Goal: Transaction & Acquisition: Purchase product/service

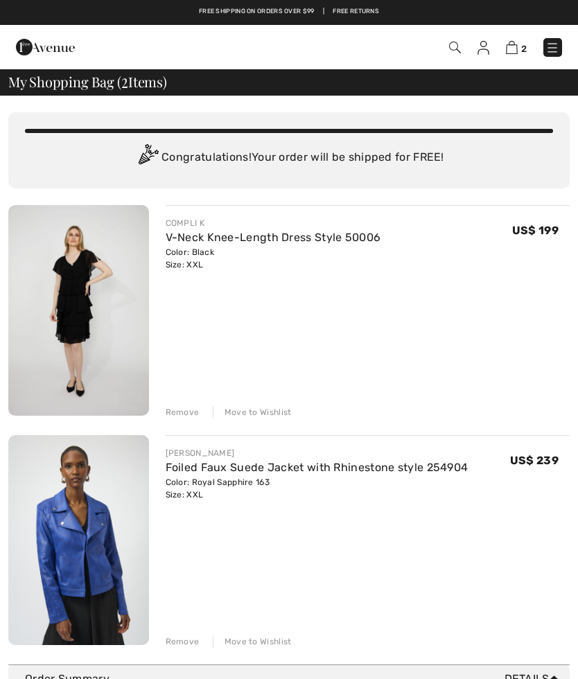
click at [250, 409] on div "Move to Wishlist" at bounding box center [252, 412] width 79 height 12
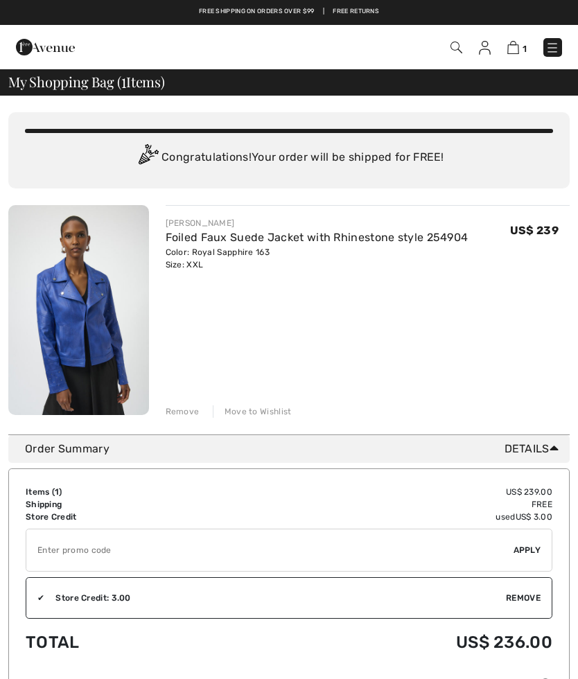
click at [242, 406] on div "Move to Wishlist" at bounding box center [252, 411] width 79 height 12
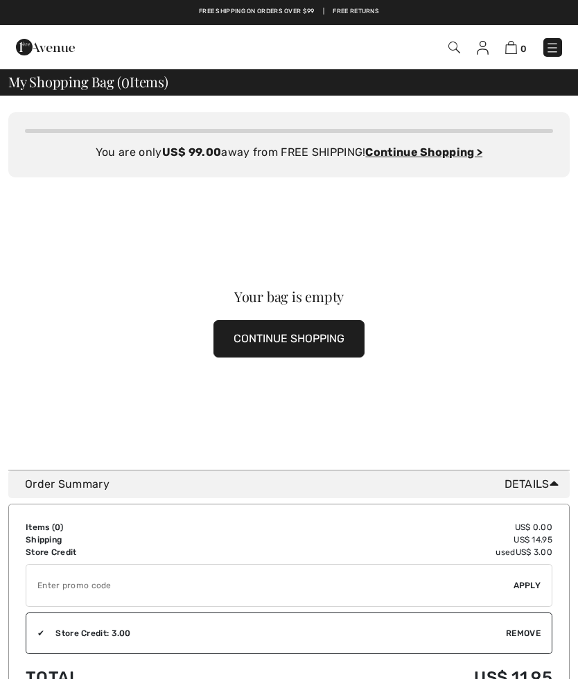
click at [551, 46] on img at bounding box center [552, 48] width 14 height 14
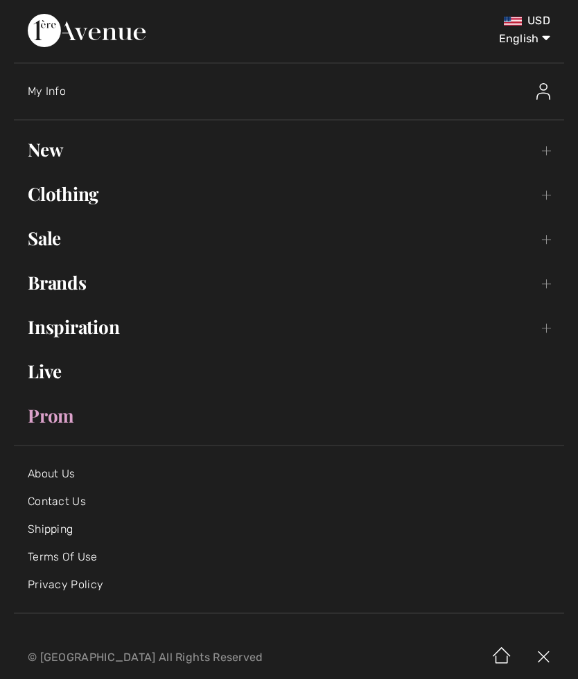
click at [54, 149] on link "New Toggle submenu" at bounding box center [289, 149] width 550 height 30
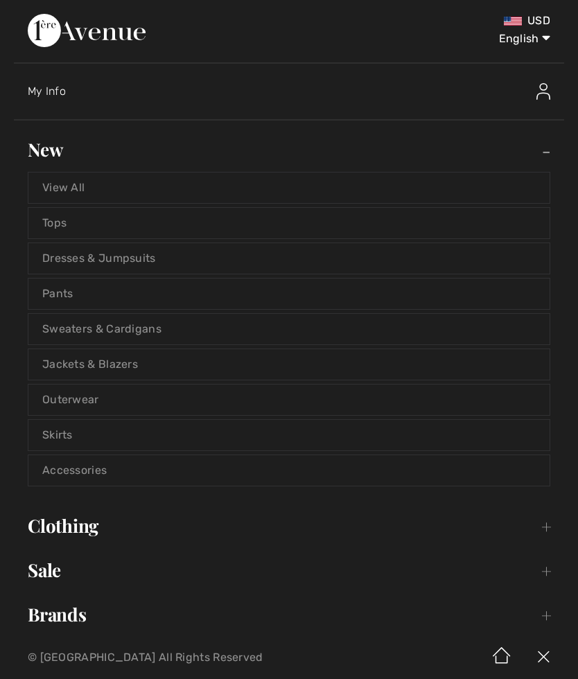
click at [141, 251] on link "Dresses & Jumpsuits" at bounding box center [288, 258] width 521 height 30
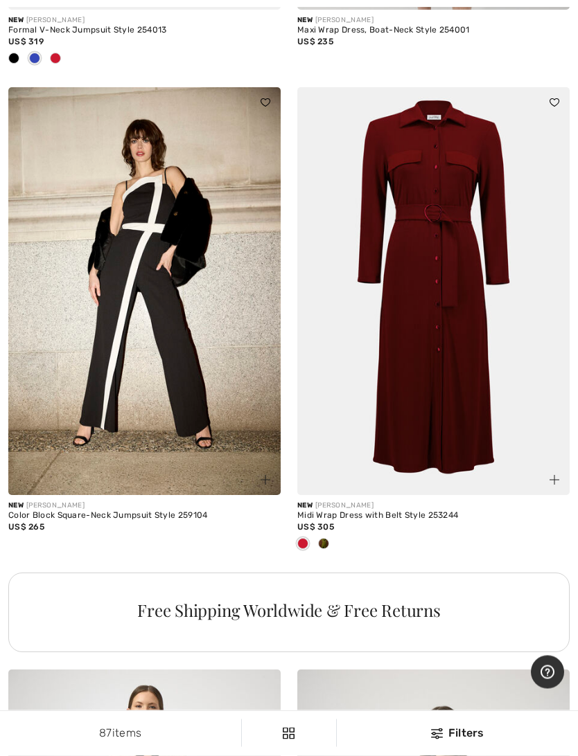
scroll to position [2528, 0]
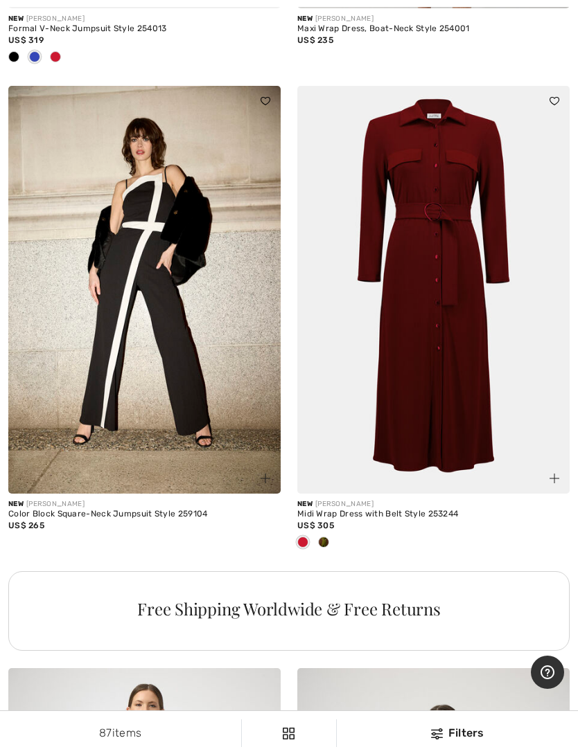
click at [335, 555] on div at bounding box center [433, 543] width 272 height 23
click at [332, 553] on div at bounding box center [323, 543] width 21 height 23
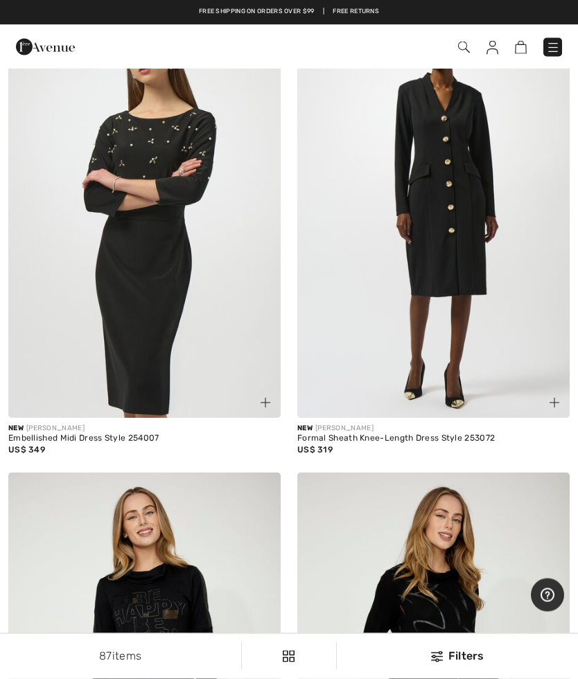
scroll to position [6117, 0]
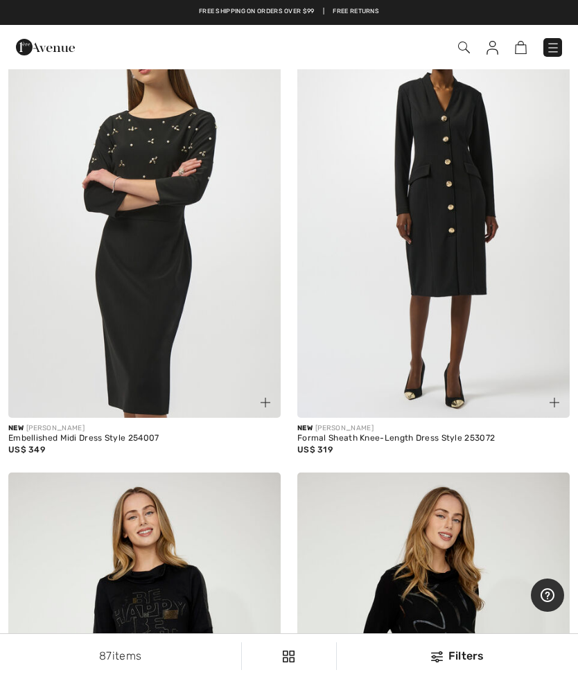
click at [558, 45] on img at bounding box center [553, 48] width 14 height 14
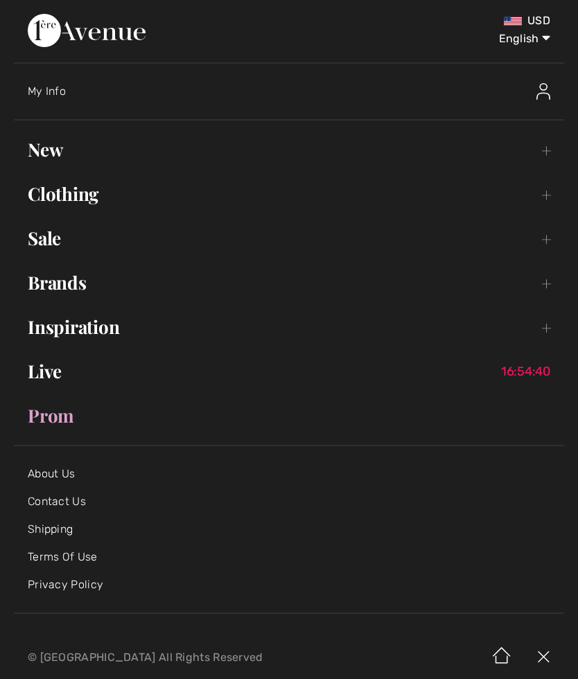
click at [62, 147] on link "New Toggle submenu" at bounding box center [289, 149] width 550 height 30
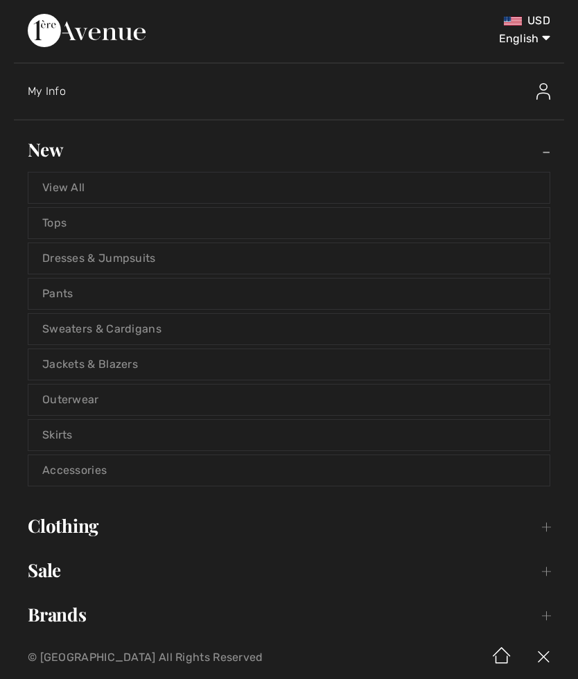
click at [69, 433] on link "Skirts" at bounding box center [288, 435] width 521 height 30
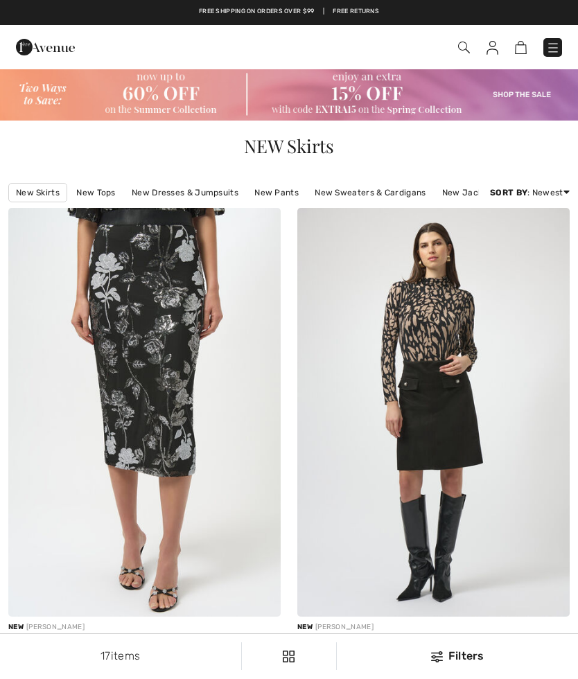
checkbox input "true"
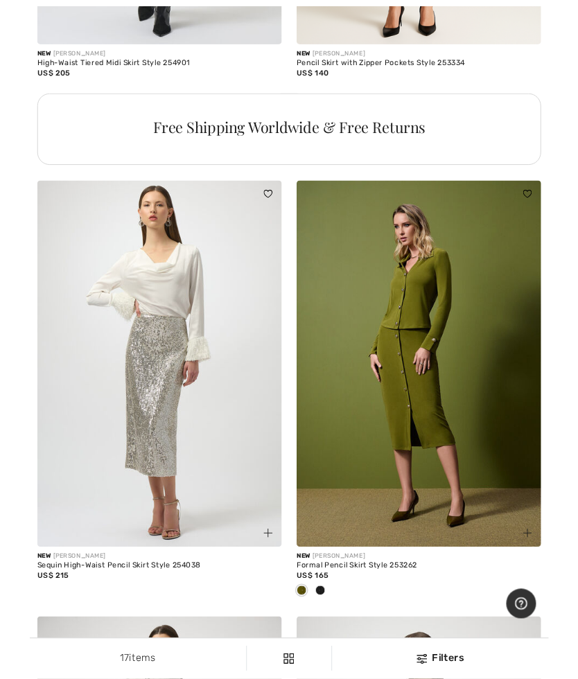
scroll to position [2950, 0]
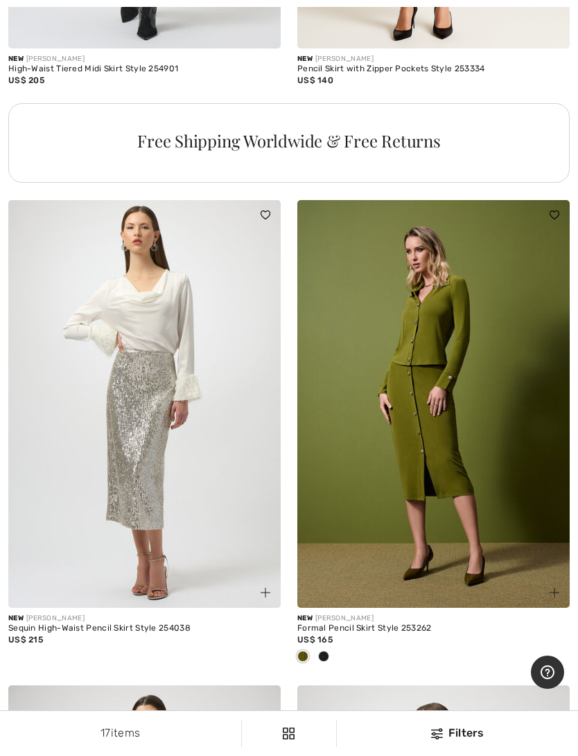
click at [341, 669] on div at bounding box center [433, 657] width 272 height 23
click at [337, 669] on div at bounding box center [433, 657] width 272 height 23
click at [334, 669] on div at bounding box center [433, 657] width 272 height 23
click at [433, 490] on img at bounding box center [433, 404] width 272 height 409
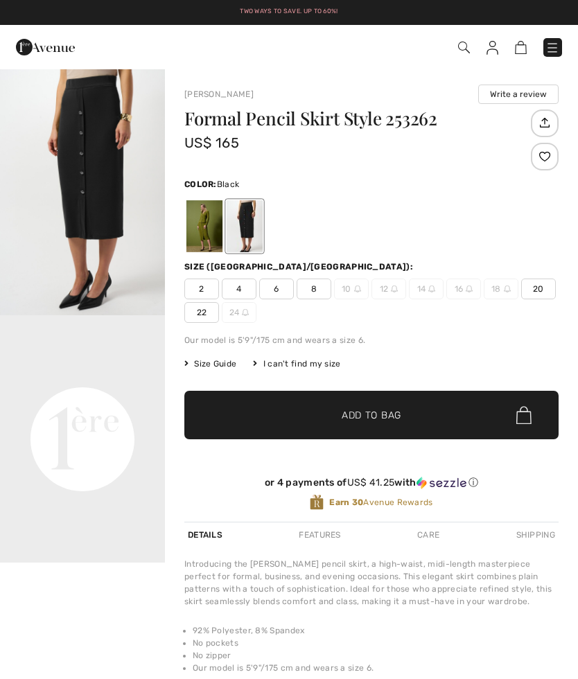
checkbox input "true"
click at [544, 285] on span "20" at bounding box center [538, 288] width 35 height 21
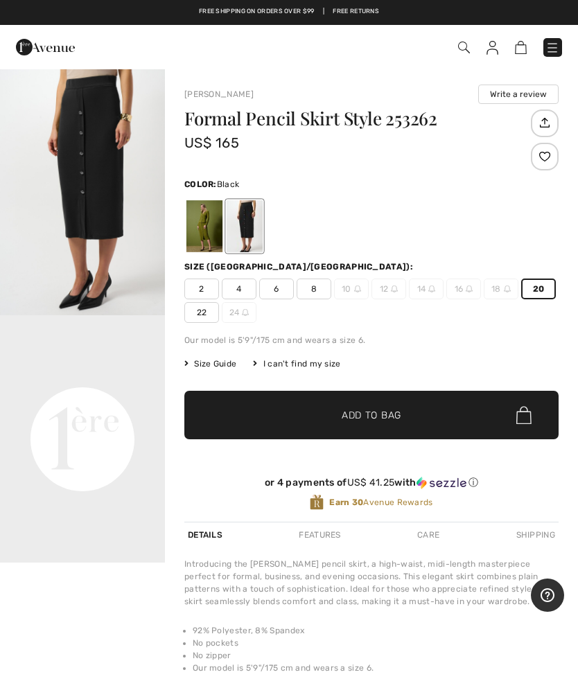
click at [391, 416] on span "Add to Bag" at bounding box center [371, 415] width 60 height 15
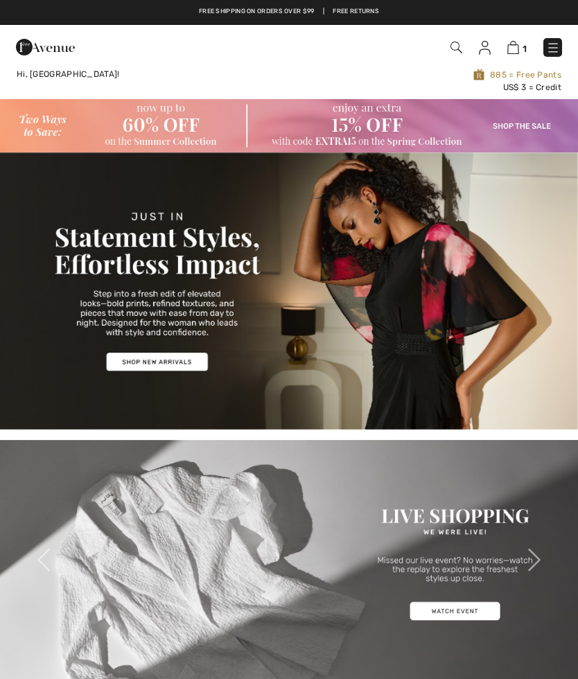
checkbox input "true"
click at [514, 48] on img at bounding box center [513, 47] width 12 height 13
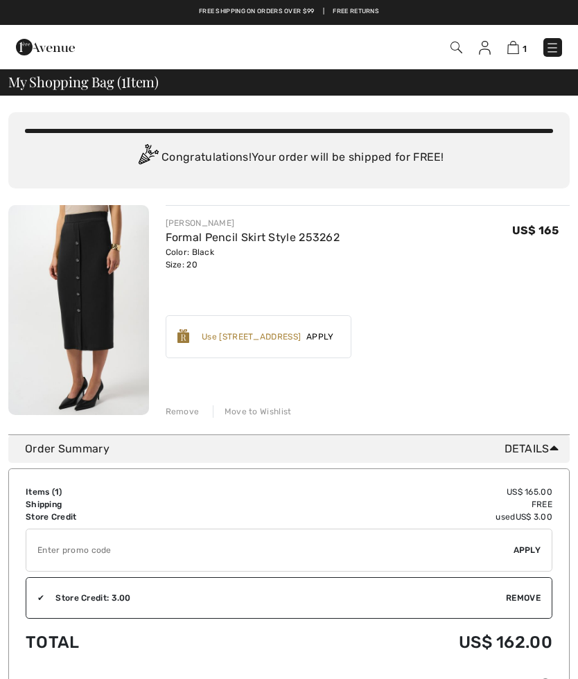
click at [552, 38] on link at bounding box center [552, 47] width 19 height 19
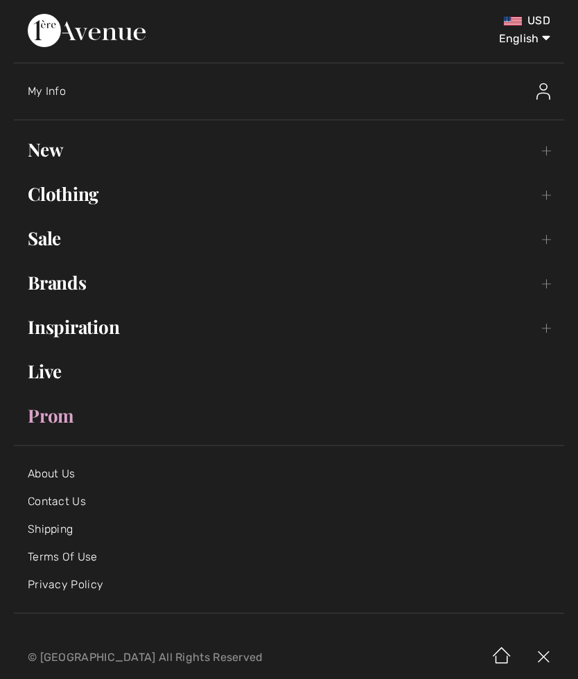
click at [53, 150] on link "New Toggle submenu" at bounding box center [289, 149] width 550 height 30
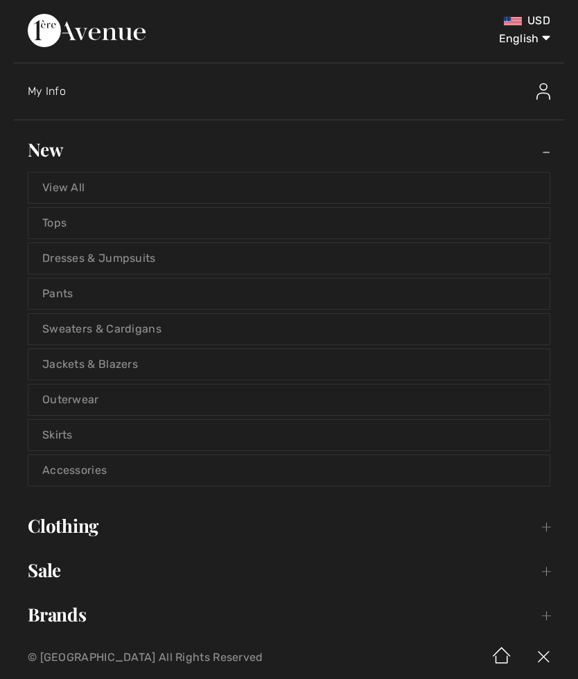
click at [136, 328] on link "Sweaters & Cardigans" at bounding box center [288, 329] width 521 height 30
click at [78, 327] on link "Sweaters & Cardigans" at bounding box center [288, 329] width 521 height 30
click at [80, 329] on link "Sweaters & Cardigans" at bounding box center [288, 329] width 521 height 30
click at [78, 328] on link "Sweaters & Cardigans" at bounding box center [288, 329] width 521 height 30
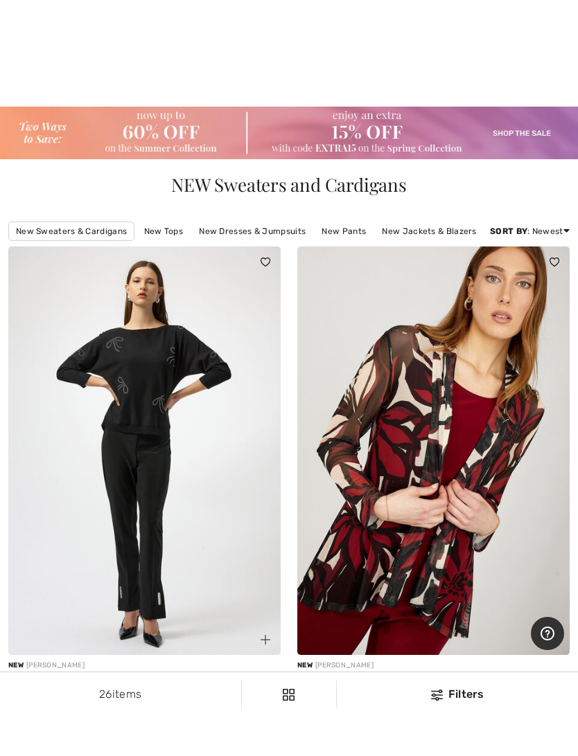
scroll to position [87, 0]
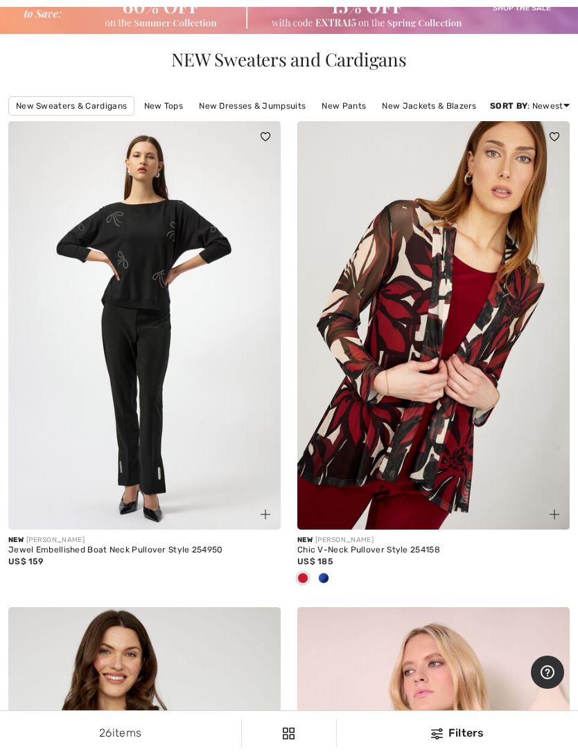
click at [340, 591] on div at bounding box center [433, 579] width 272 height 23
click at [339, 591] on div at bounding box center [433, 579] width 272 height 23
click at [328, 584] on span at bounding box center [323, 578] width 11 height 11
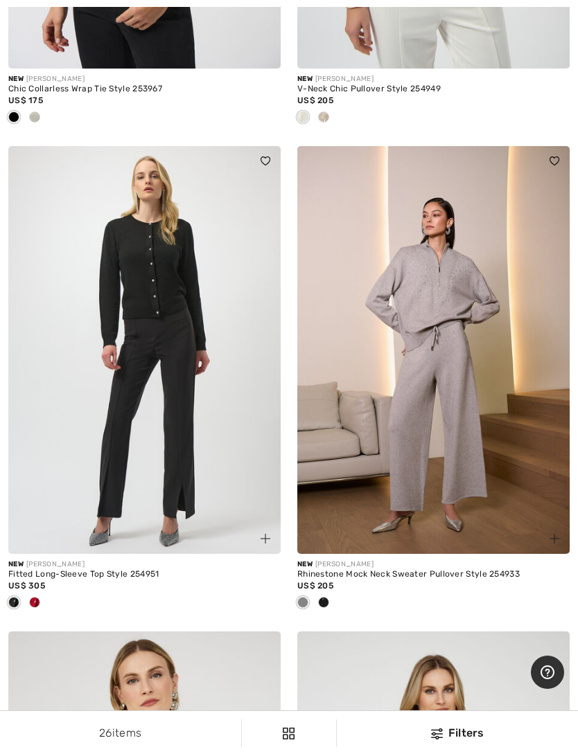
scroll to position [4906, 0]
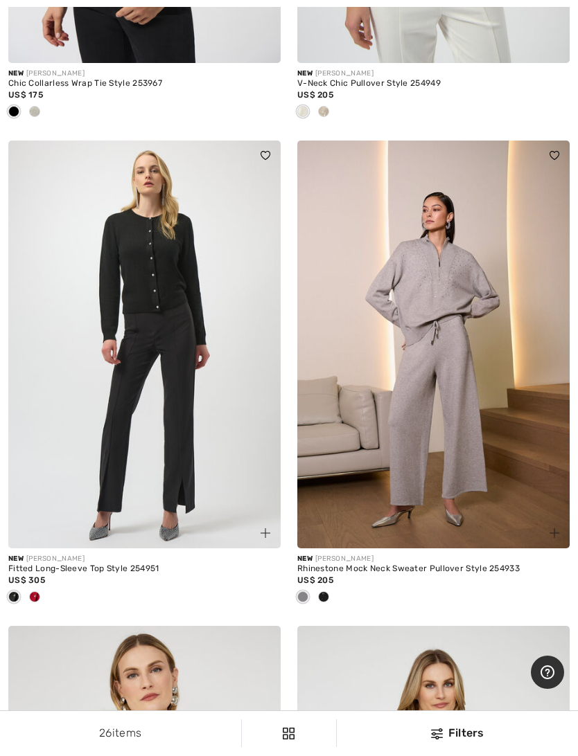
click at [176, 422] on img at bounding box center [144, 345] width 272 height 409
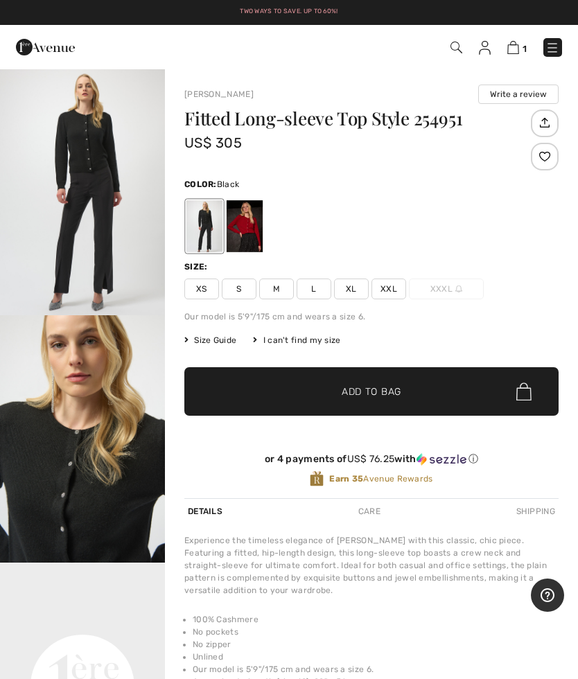
click at [391, 285] on span "XXL" at bounding box center [388, 288] width 35 height 21
click at [386, 391] on span "Add to Bag" at bounding box center [371, 391] width 60 height 15
click at [512, 53] on img at bounding box center [512, 47] width 12 height 13
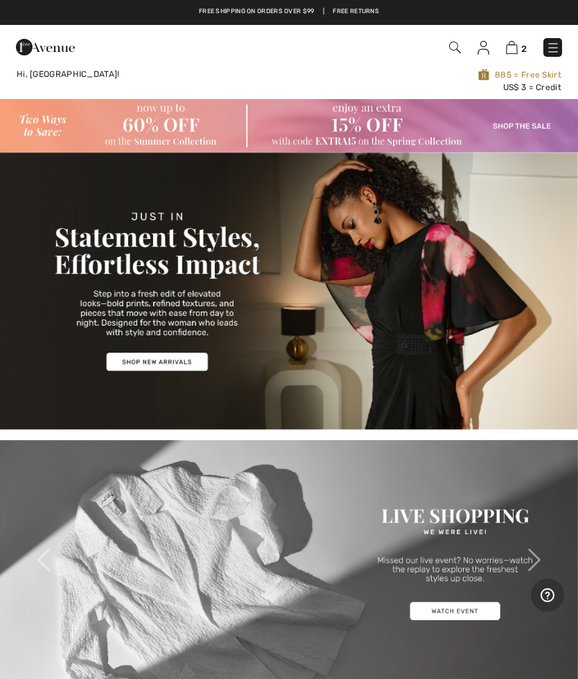
click at [521, 44] on span "2" at bounding box center [524, 49] width 6 height 10
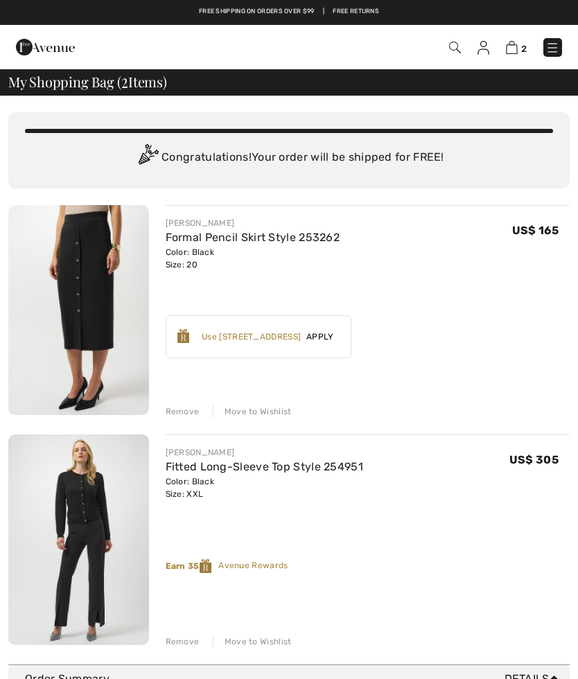
click at [192, 637] on div "Remove" at bounding box center [183, 641] width 34 height 12
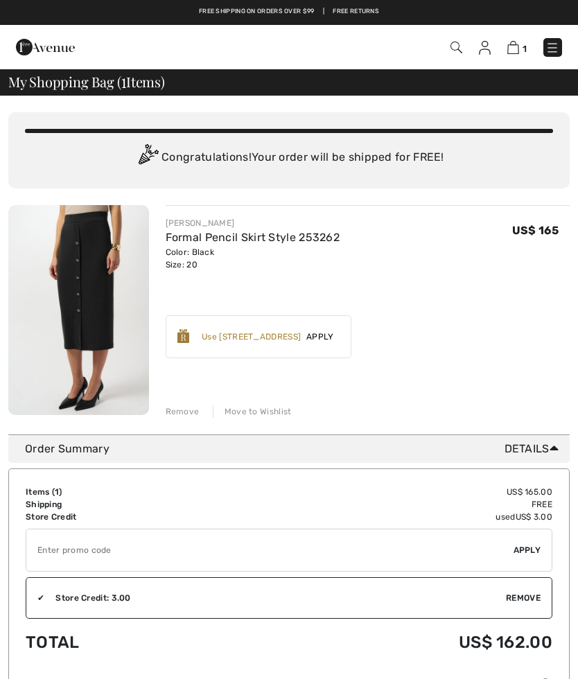
click at [559, 46] on img at bounding box center [552, 48] width 14 height 14
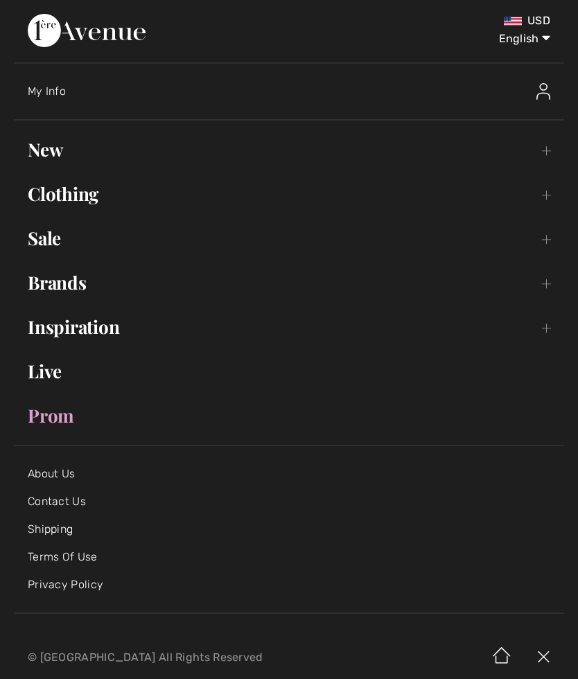
click at [60, 150] on link "New Toggle submenu" at bounding box center [289, 149] width 550 height 30
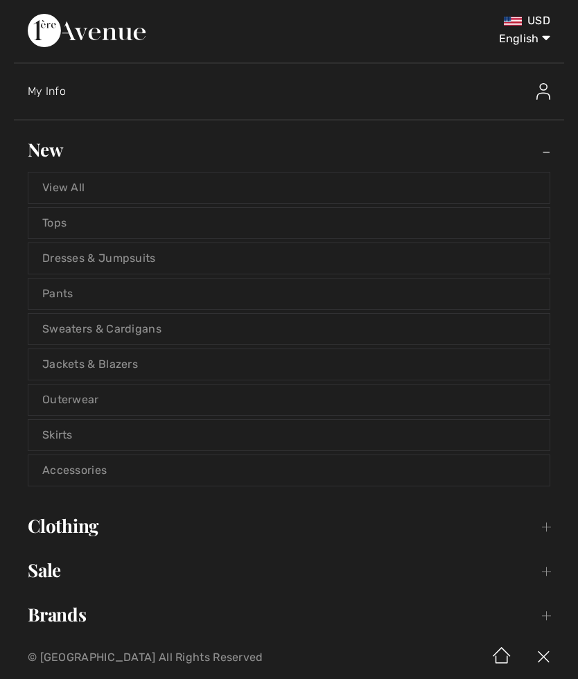
click at [132, 327] on link "Sweaters & Cardigans" at bounding box center [288, 329] width 521 height 30
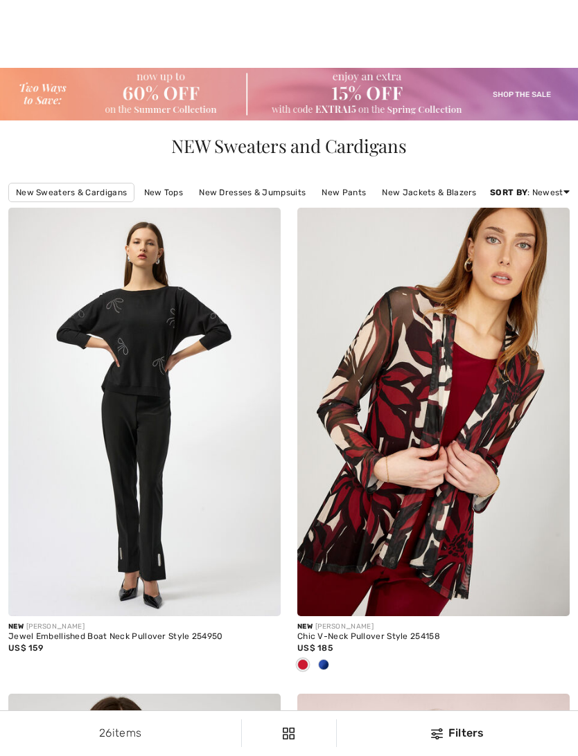
checkbox input "true"
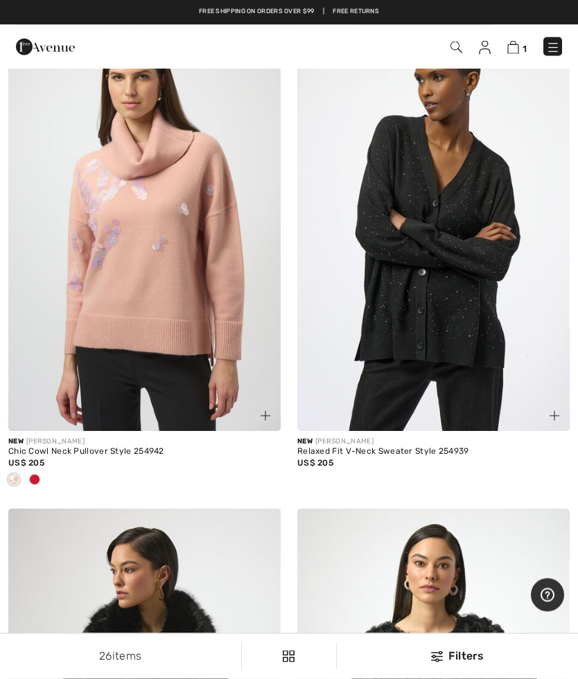
scroll to position [3579, 0]
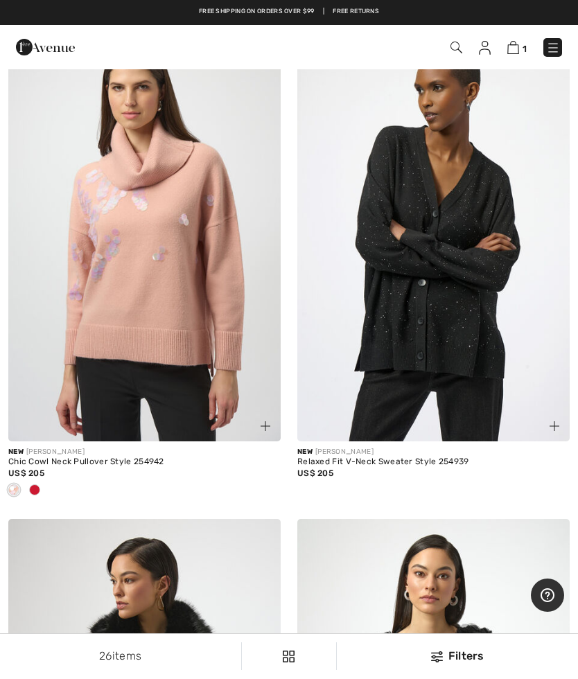
click at [452, 47] on img at bounding box center [456, 48] width 12 height 12
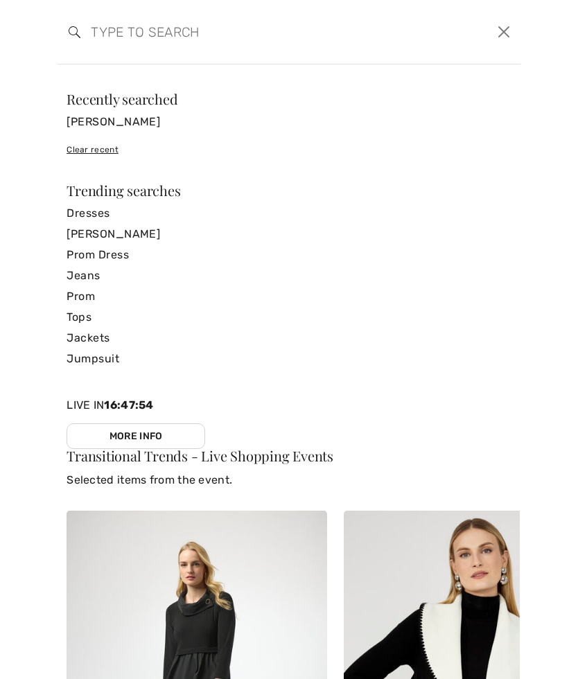
click at [130, 226] on link "[PERSON_NAME]" at bounding box center [288, 234] width 445 height 21
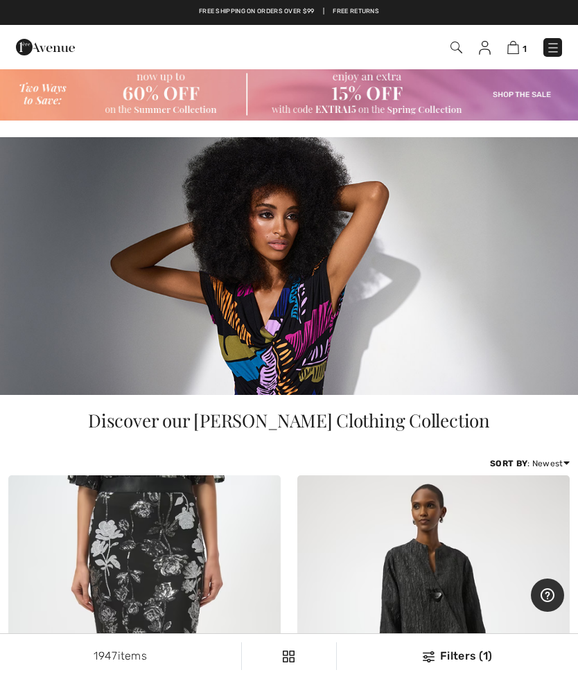
click at [457, 42] on img at bounding box center [456, 48] width 12 height 12
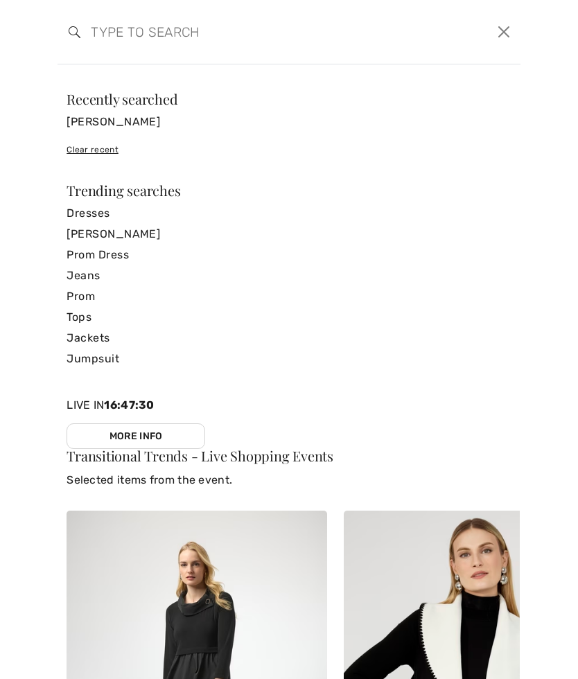
click at [107, 41] on input "search" at bounding box center [239, 32] width 318 height 42
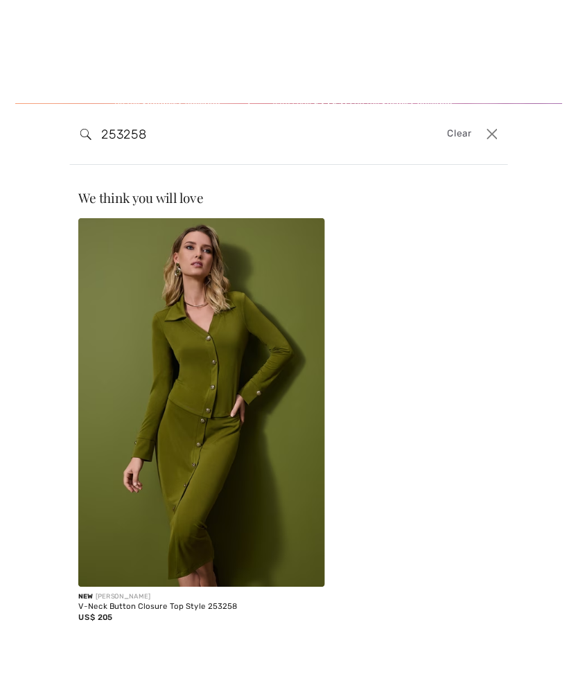
scroll to position [110, 0]
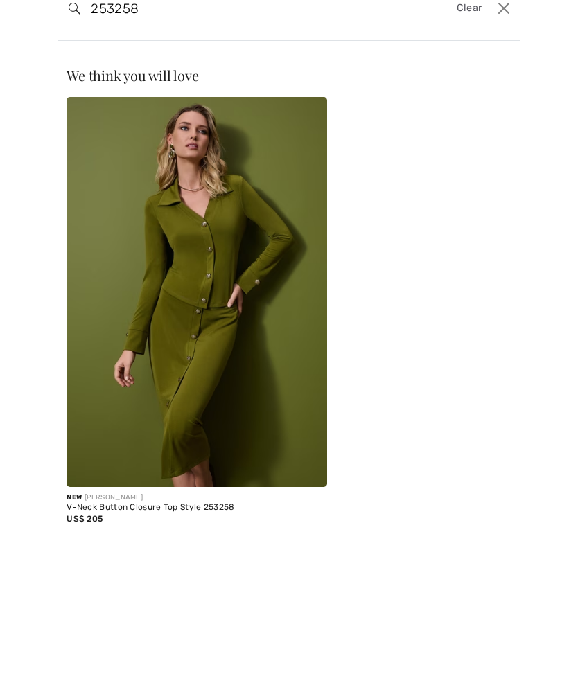
type input "253258"
click at [190, 262] on img at bounding box center [196, 315] width 260 height 390
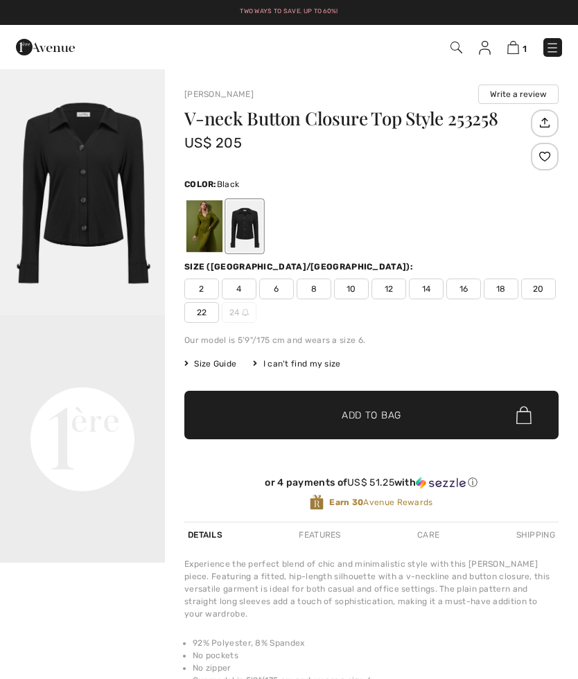
checkbox input "true"
click at [208, 310] on span "22" at bounding box center [201, 312] width 35 height 21
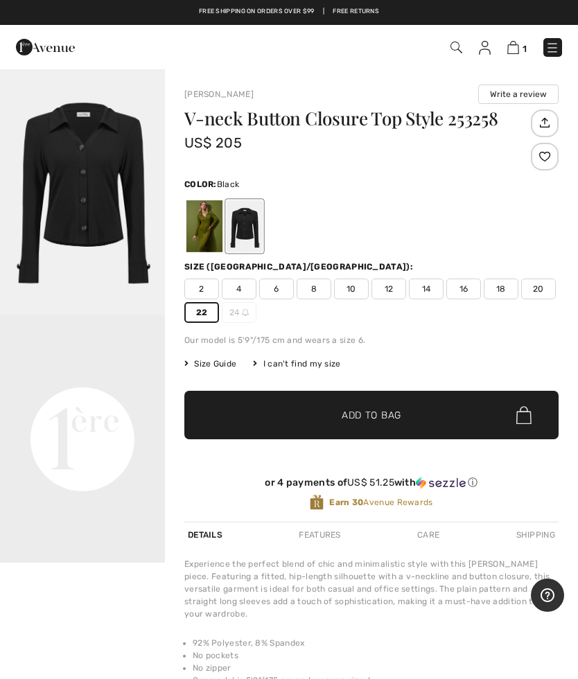
click at [384, 420] on span "Add to Bag" at bounding box center [371, 415] width 60 height 15
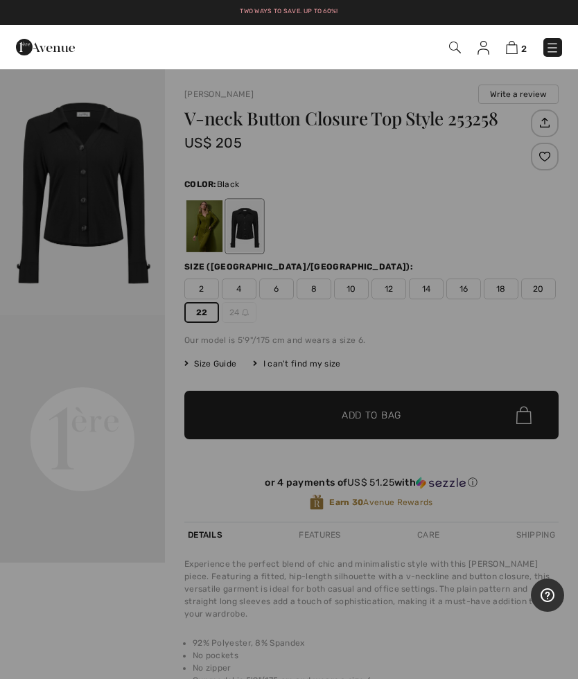
click at [515, 51] on img at bounding box center [512, 47] width 12 height 13
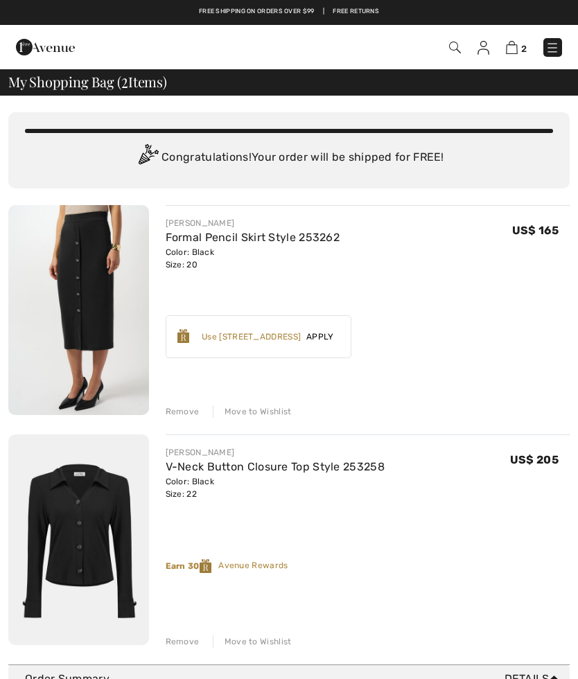
checkbox input "true"
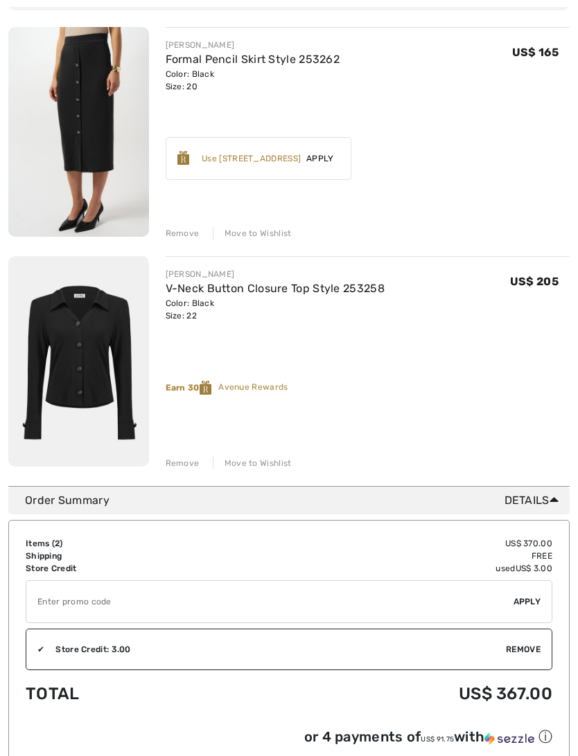
scroll to position [190, 0]
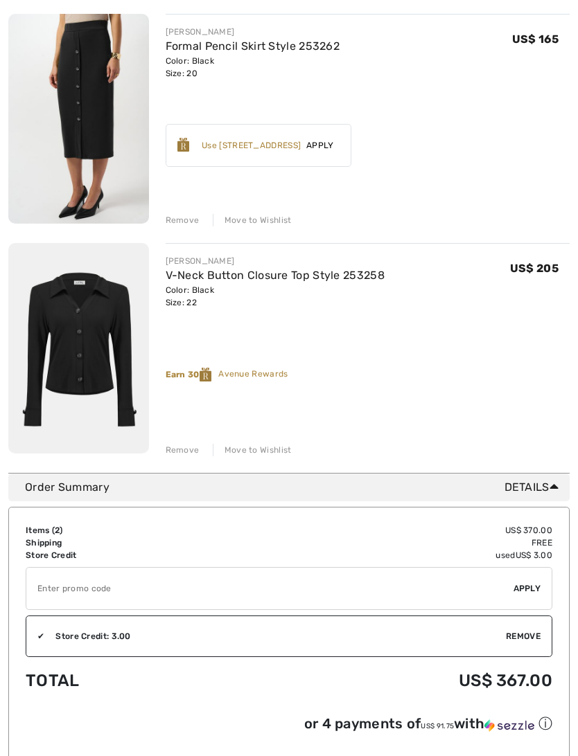
click at [253, 449] on div "Move to Wishlist" at bounding box center [252, 451] width 79 height 12
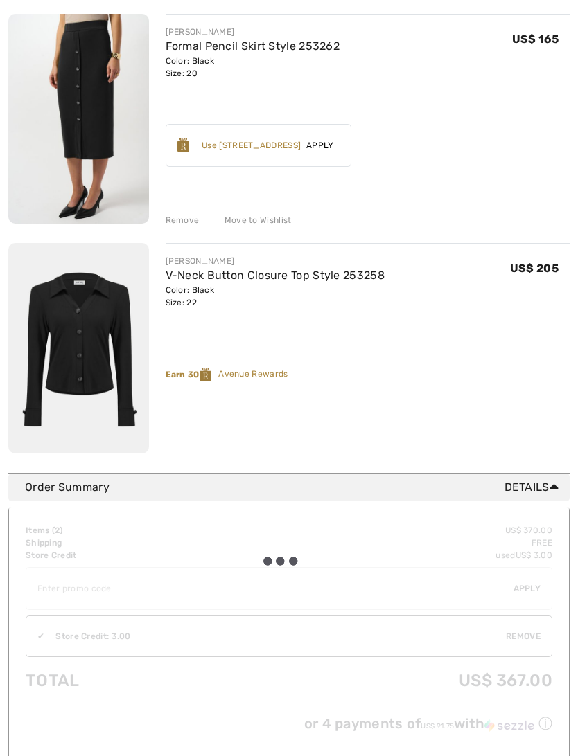
scroll to position [191, 0]
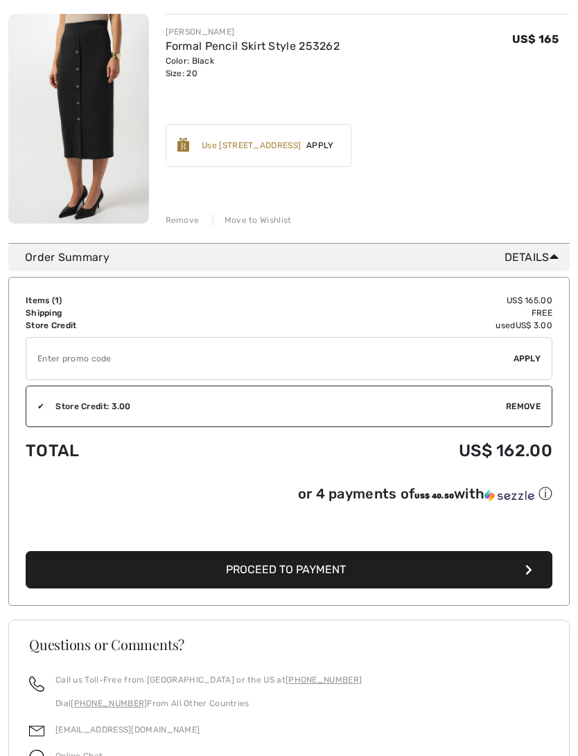
click at [244, 223] on div "Move to Wishlist" at bounding box center [252, 220] width 79 height 12
